Goal: Task Accomplishment & Management: Use online tool/utility

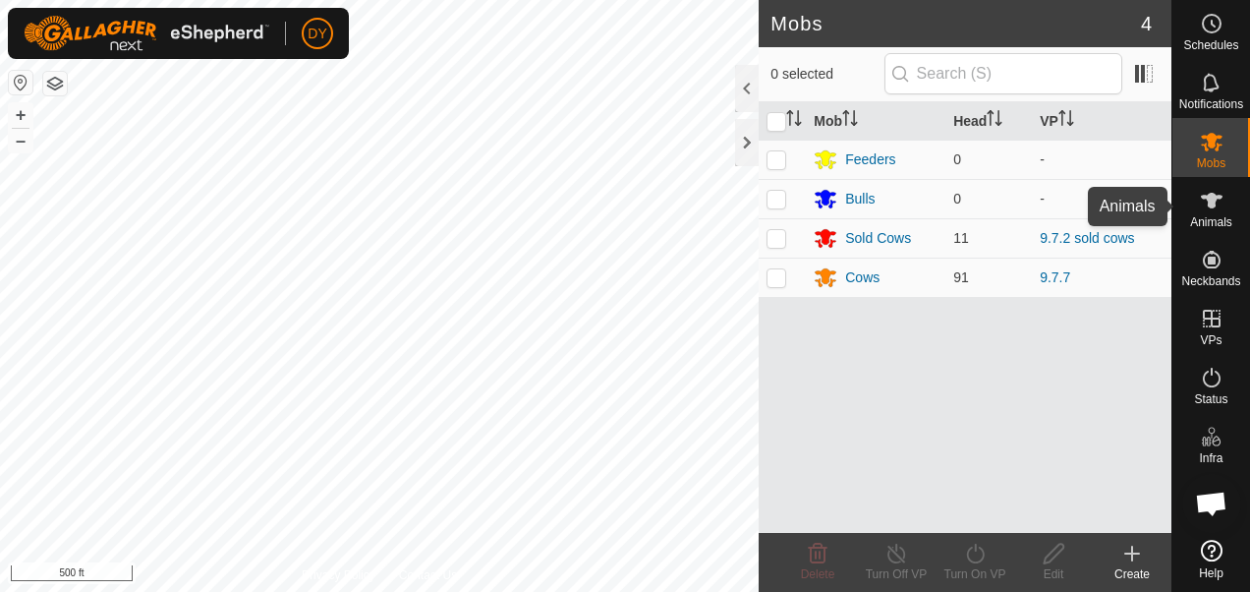
click at [1206, 202] on icon at bounding box center [1212, 201] width 24 height 24
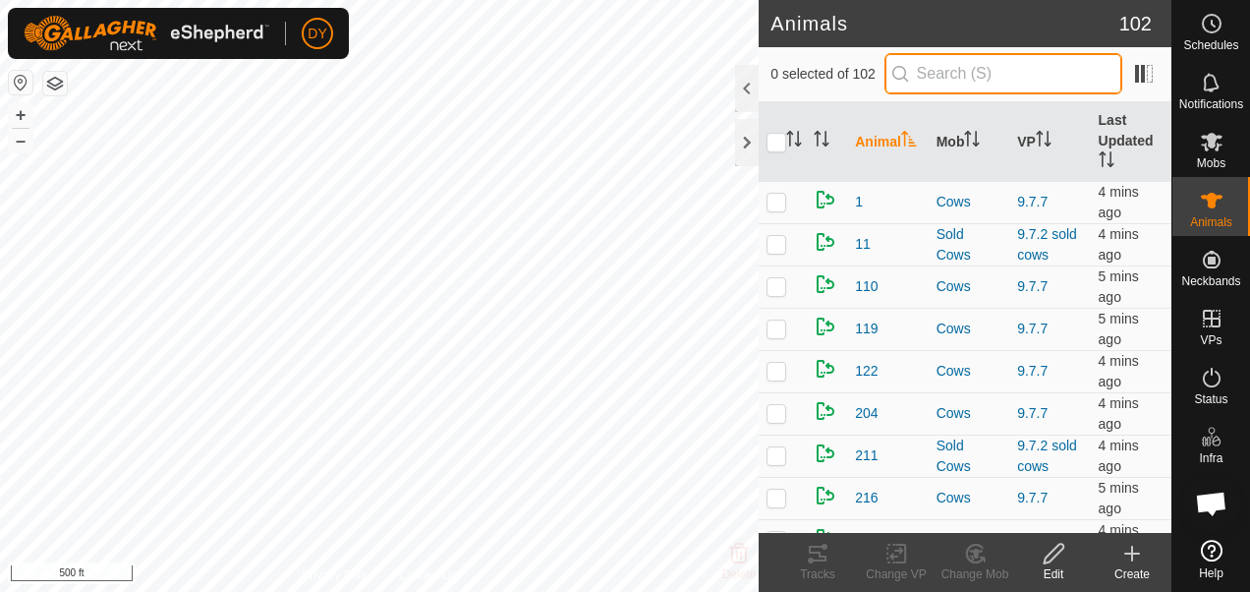
click at [980, 81] on input "text" at bounding box center [1003, 73] width 238 height 41
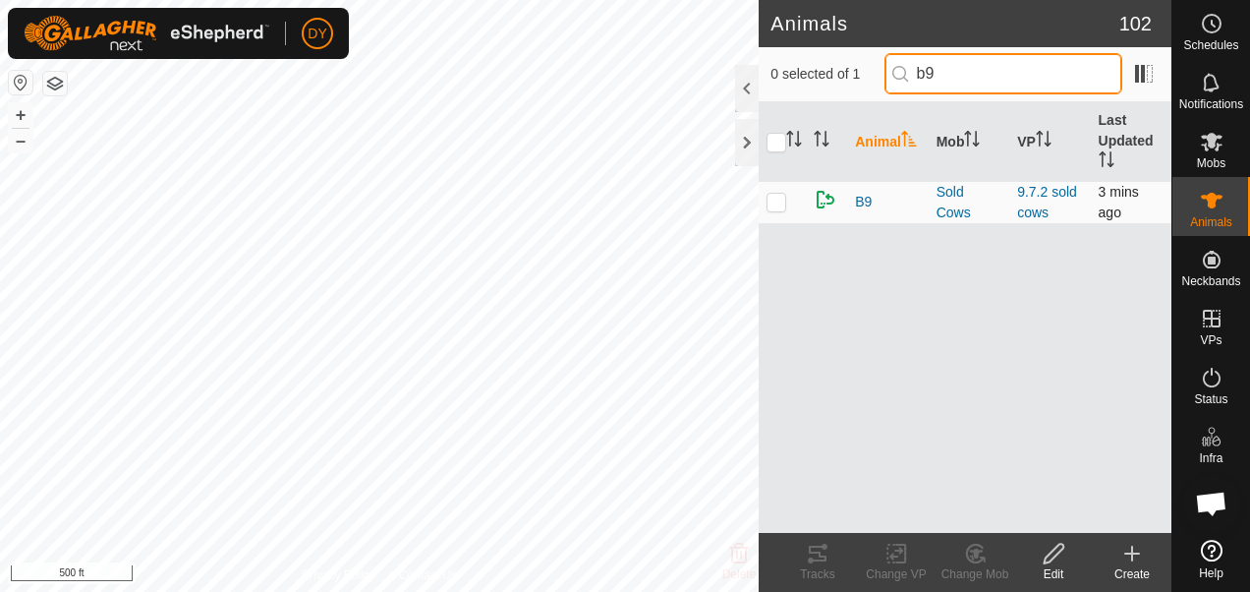
type input "b9"
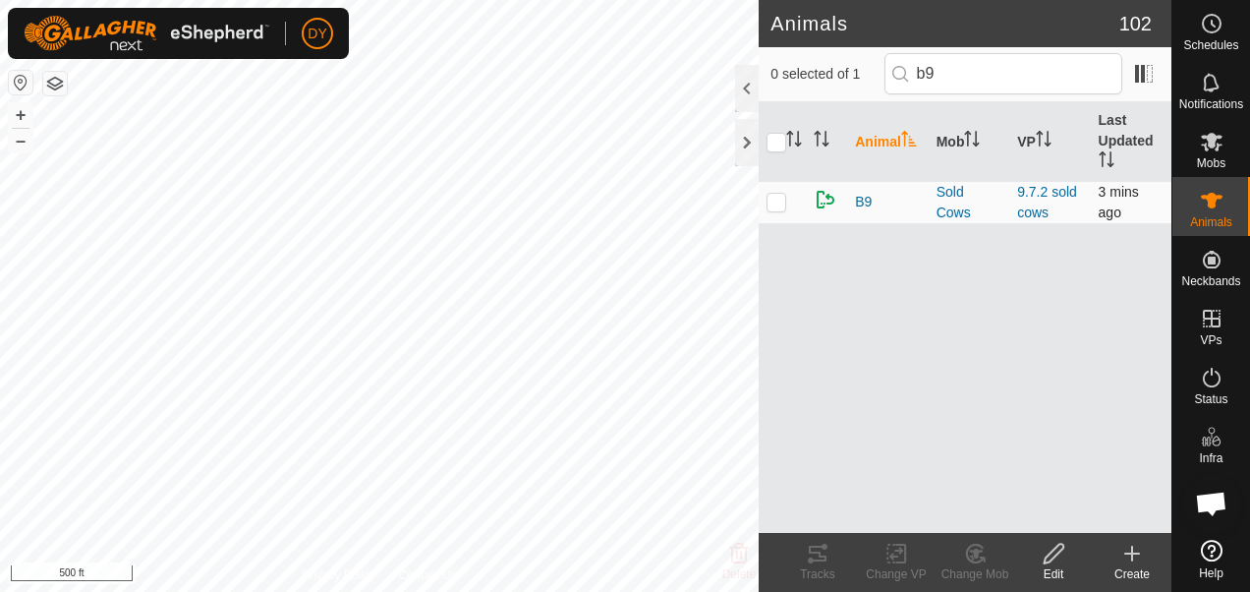
click at [774, 199] on p-checkbox at bounding box center [776, 202] width 20 height 16
checkbox input "true"
click at [892, 559] on icon at bounding box center [896, 553] width 14 height 13
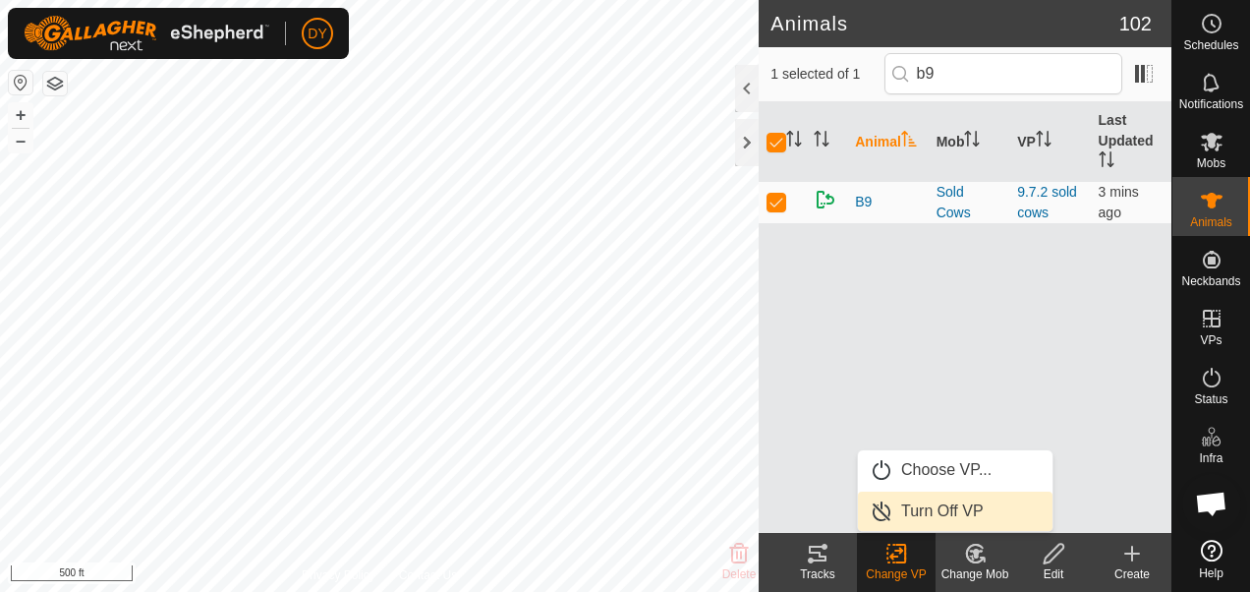
click at [949, 509] on link "Turn Off VP" at bounding box center [955, 510] width 195 height 39
